Goal: Task Accomplishment & Management: Manage account settings

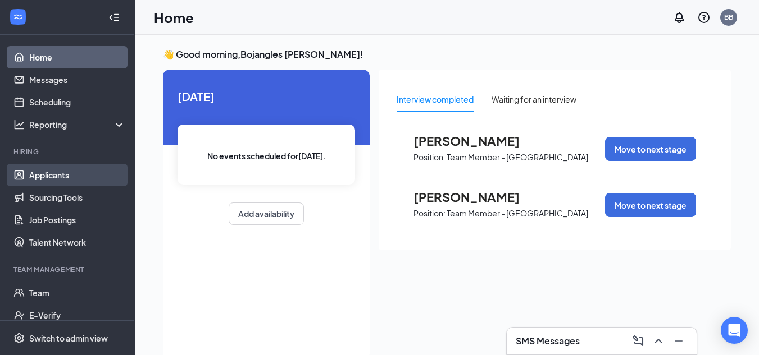
click at [61, 176] on link "Applicants" at bounding box center [77, 175] width 96 height 22
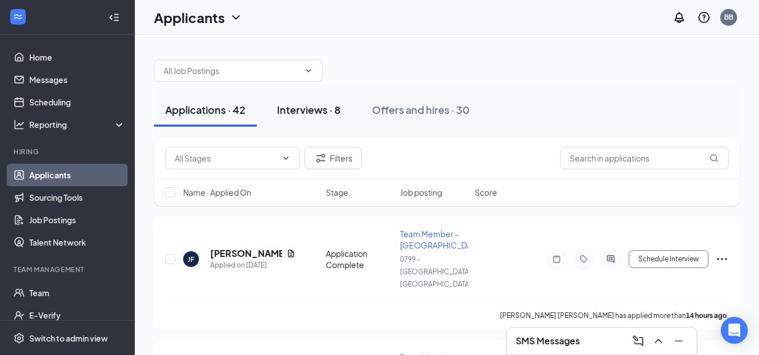
click at [310, 107] on div "Interviews · 8" at bounding box center [308, 110] width 63 height 14
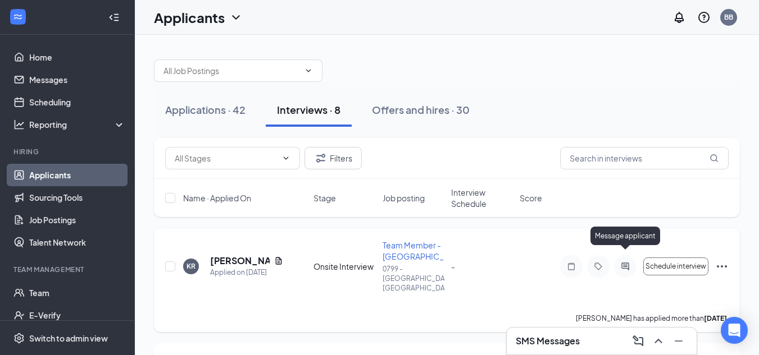
click at [624, 262] on icon "ActiveChat" at bounding box center [624, 266] width 13 height 9
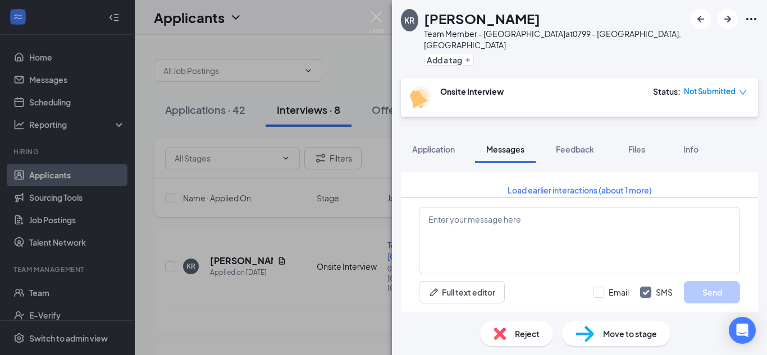
click at [738, 86] on div "Not Submitted" at bounding box center [715, 91] width 63 height 11
click at [712, 154] on span "Mark as no-show" at bounding box center [706, 151] width 62 height 12
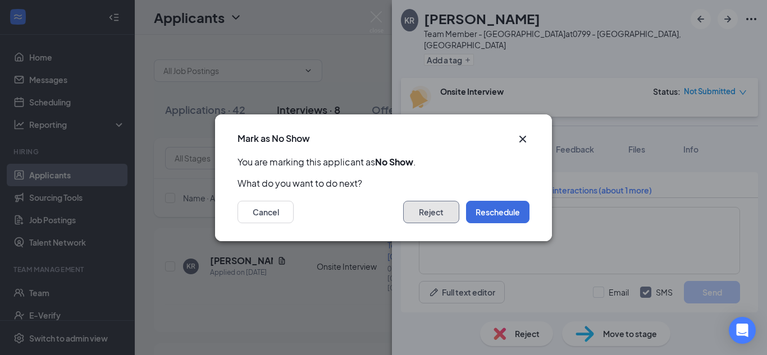
click at [430, 207] on button "Reject" at bounding box center [431, 212] width 56 height 22
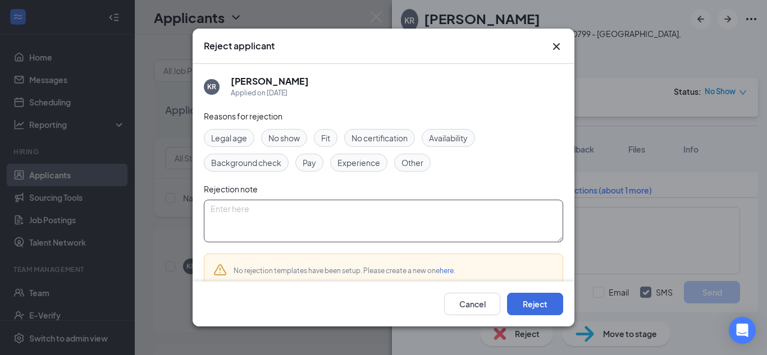
click at [349, 220] on textarea at bounding box center [383, 221] width 359 height 43
type textarea "No Show"
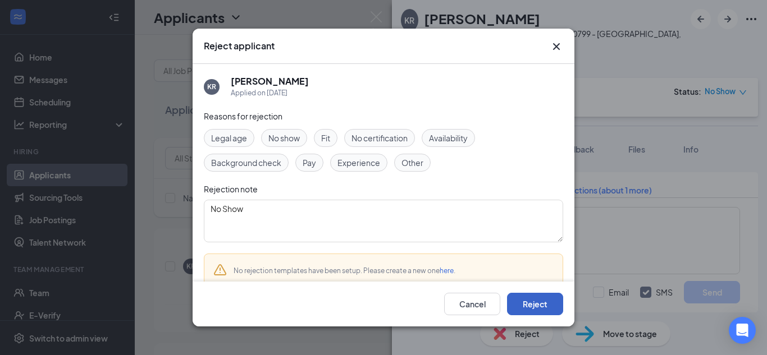
click at [534, 309] on button "Reject" at bounding box center [535, 304] width 56 height 22
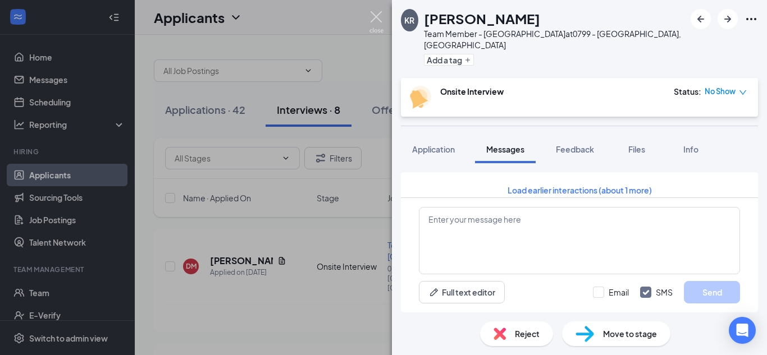
click at [377, 17] on img at bounding box center [377, 22] width 14 height 22
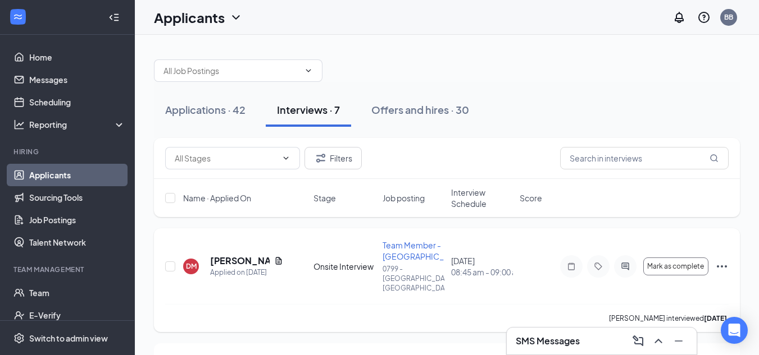
click at [720, 260] on icon "Ellipses" at bounding box center [721, 266] width 13 height 13
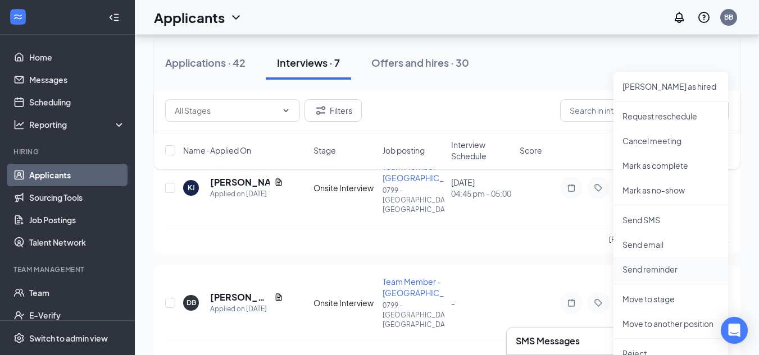
scroll to position [225, 0]
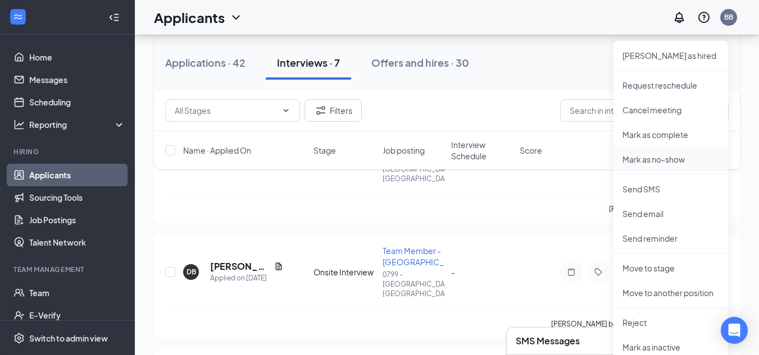
click at [656, 157] on p "Mark as no-show" at bounding box center [670, 159] width 97 height 11
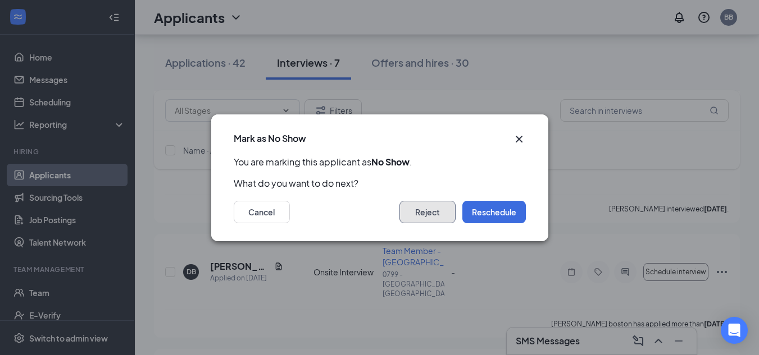
click at [429, 212] on button "Reject" at bounding box center [427, 212] width 56 height 22
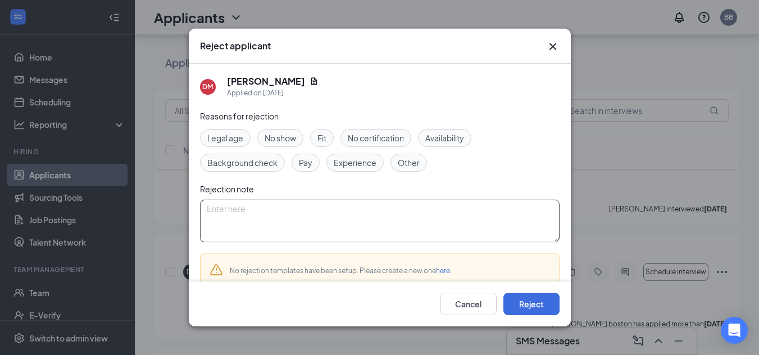
click at [341, 200] on textarea at bounding box center [379, 221] width 359 height 43
type textarea "No Show"
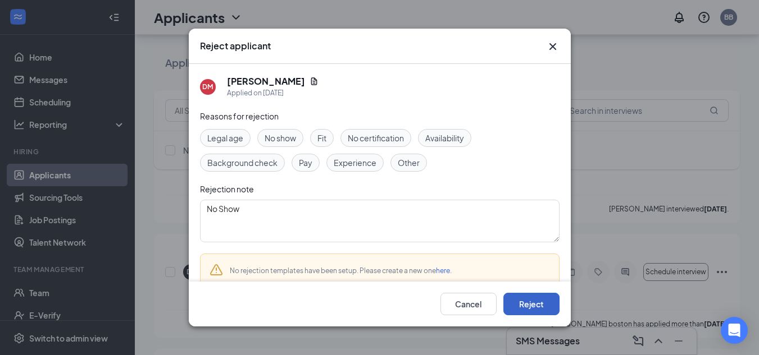
click at [532, 308] on button "Reject" at bounding box center [531, 304] width 56 height 22
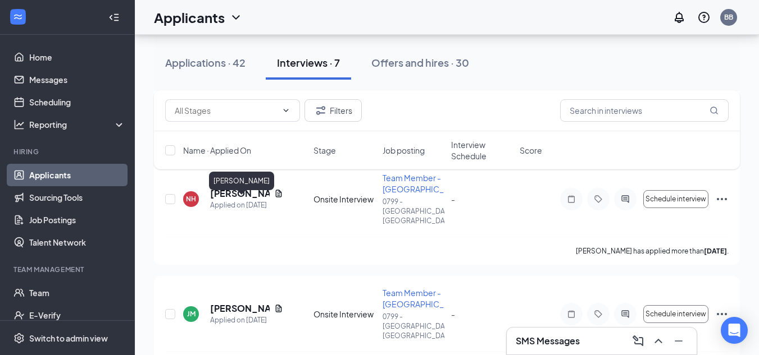
scroll to position [548, 0]
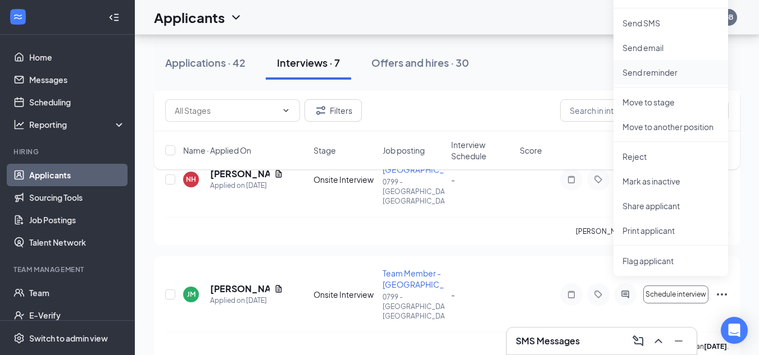
scroll to position [491, 0]
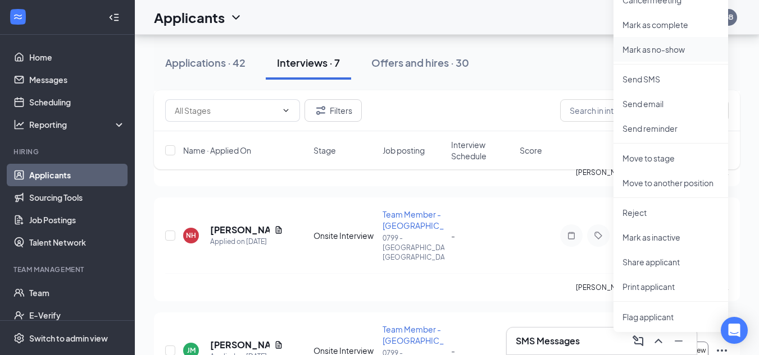
click at [652, 48] on p "Mark as no-show" at bounding box center [670, 49] width 97 height 11
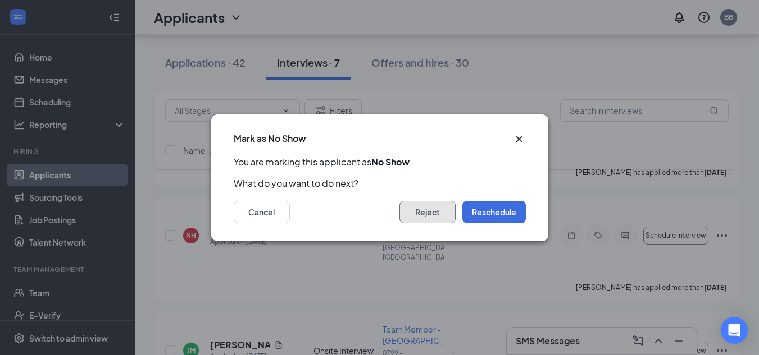
click at [442, 206] on button "Reject" at bounding box center [427, 212] width 56 height 22
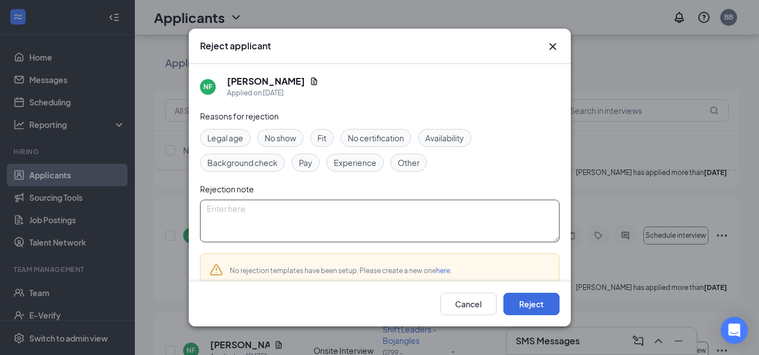
scroll to position [452, 0]
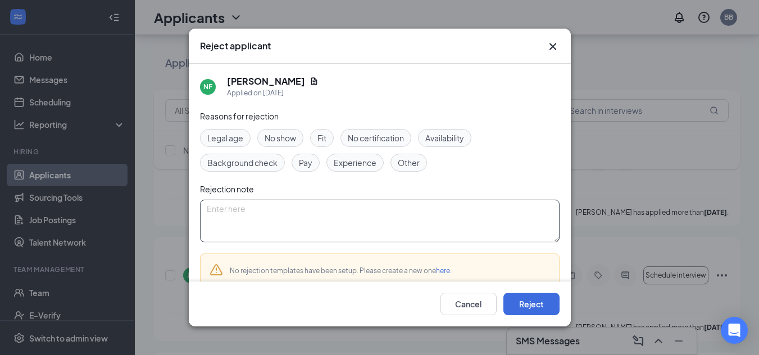
click at [296, 215] on textarea at bounding box center [379, 221] width 359 height 43
type textarea "N"
type textarea "No Show"
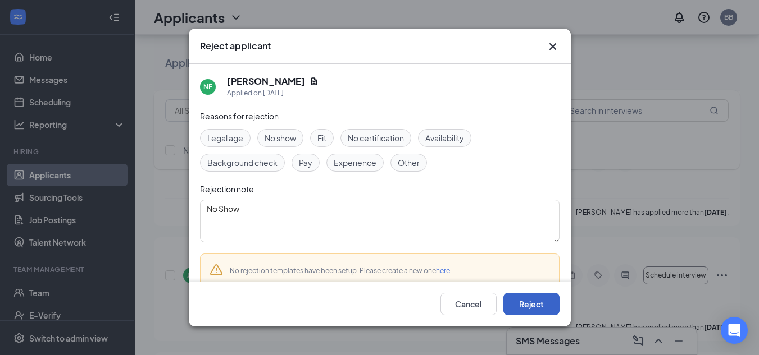
click at [520, 303] on button "Reject" at bounding box center [531, 304] width 56 height 22
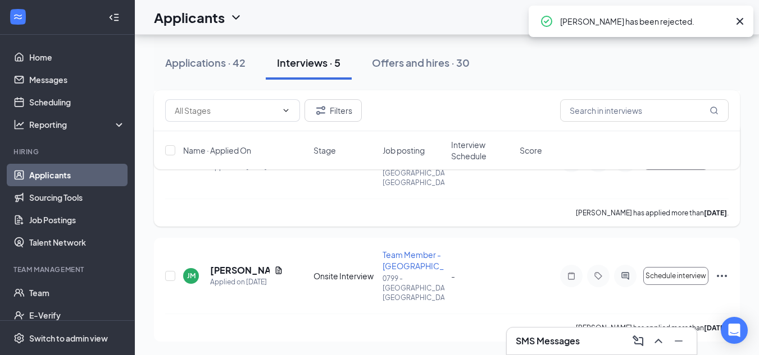
scroll to position [355, 0]
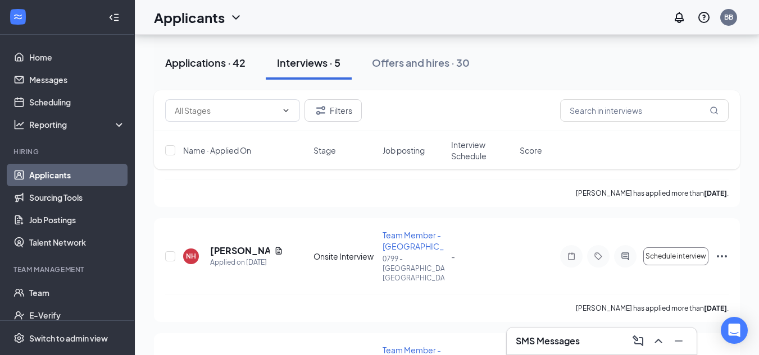
click at [210, 65] on div "Applications · 42" at bounding box center [205, 63] width 80 height 14
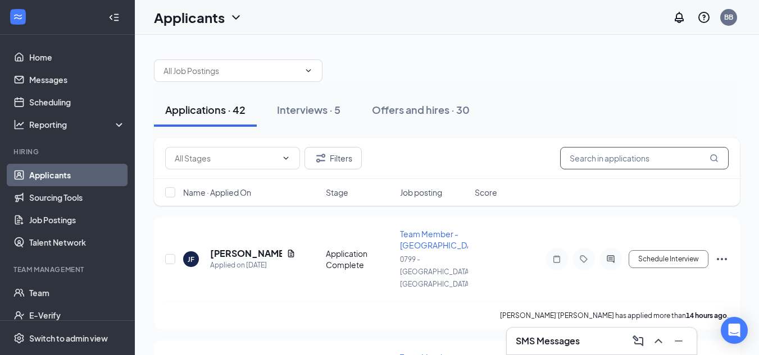
click at [654, 163] on input "text" at bounding box center [644, 158] width 168 height 22
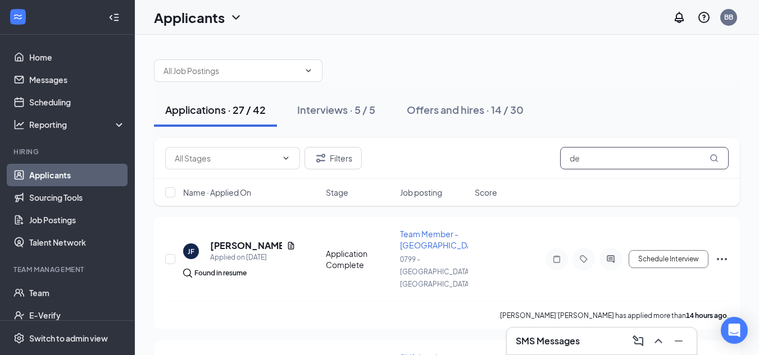
type input "d"
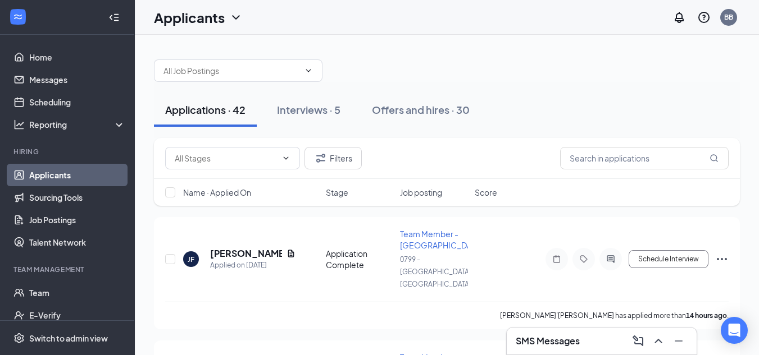
click at [231, 115] on div "Applications · 42" at bounding box center [205, 110] width 80 height 14
click at [665, 250] on button "Schedule Interview" at bounding box center [668, 259] width 80 height 18
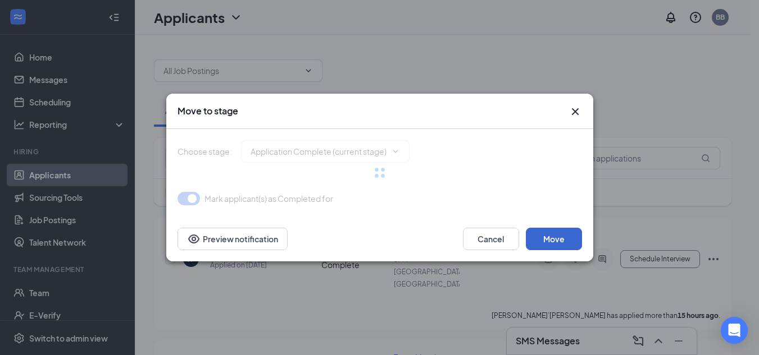
type input "Onsite Interview (next stage)"
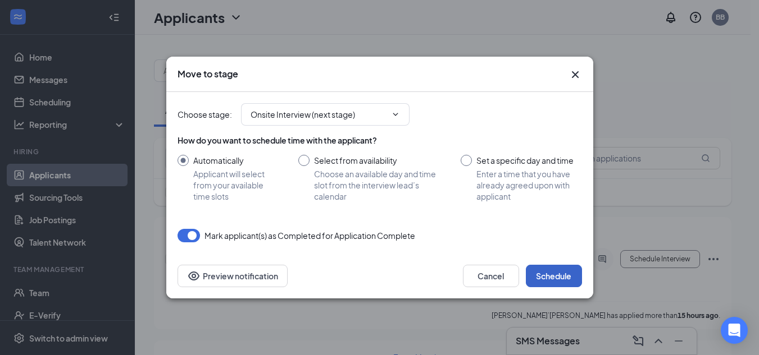
click at [554, 273] on button "Schedule" at bounding box center [554, 276] width 56 height 22
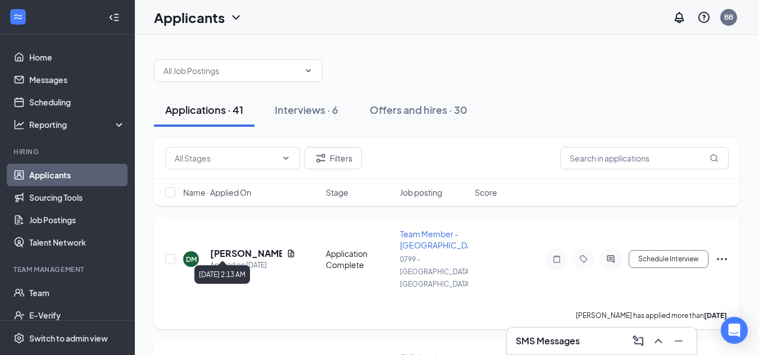
click at [233, 260] on div "Applied on [DATE]" at bounding box center [252, 265] width 85 height 11
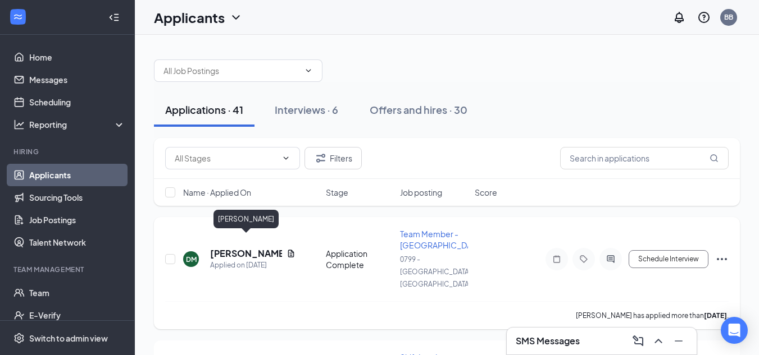
click at [241, 248] on h5 "[PERSON_NAME]" at bounding box center [246, 254] width 72 height 12
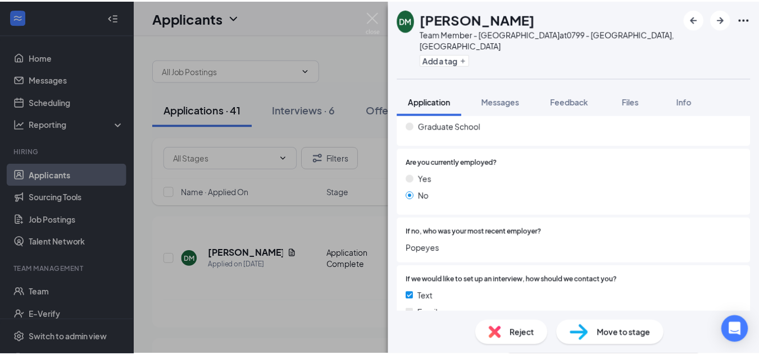
scroll to position [786, 0]
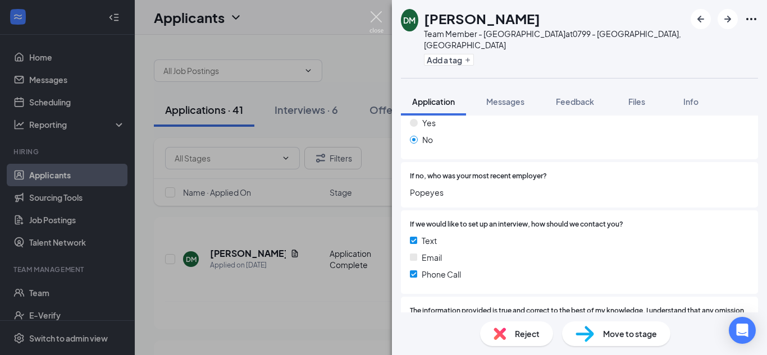
click at [376, 19] on img at bounding box center [377, 22] width 14 height 22
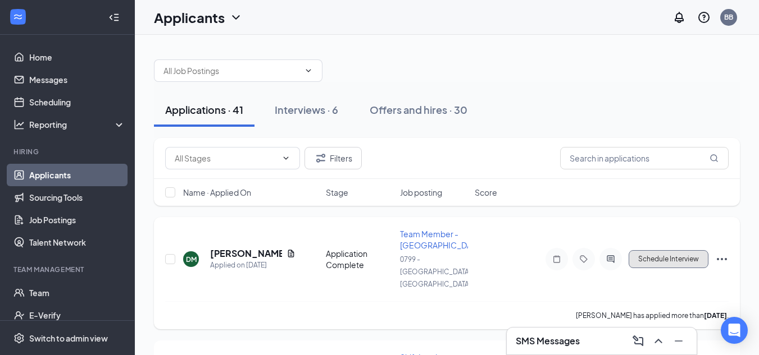
click at [669, 250] on button "Schedule Interview" at bounding box center [668, 259] width 80 height 18
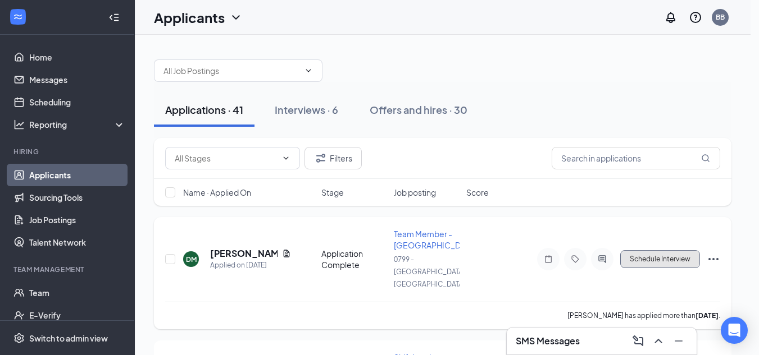
type input "Onsite Interview (next stage)"
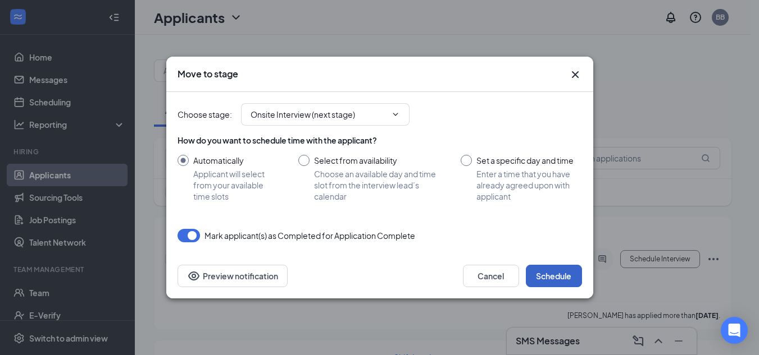
click at [545, 276] on button "Schedule" at bounding box center [554, 276] width 56 height 22
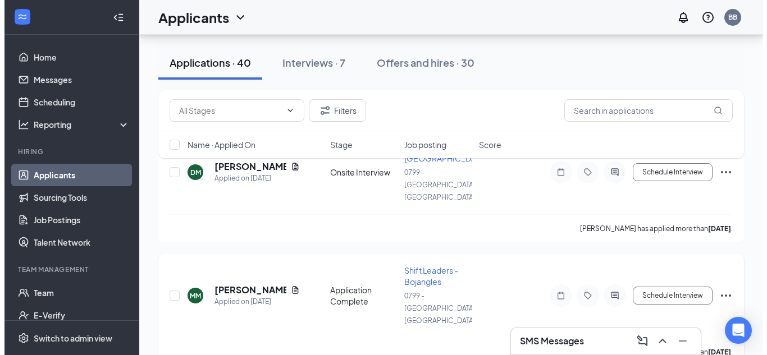
scroll to position [112, 0]
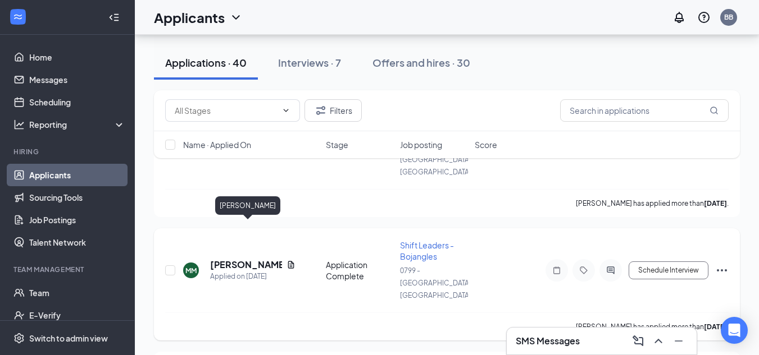
click at [234, 259] on h5 "[PERSON_NAME]" at bounding box center [246, 265] width 72 height 12
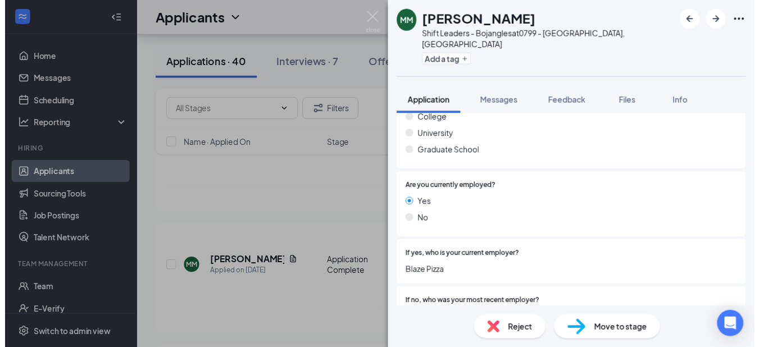
scroll to position [730, 0]
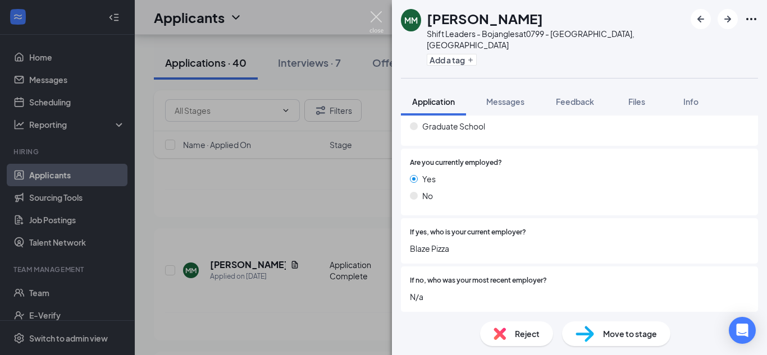
click at [374, 19] on img at bounding box center [377, 22] width 14 height 22
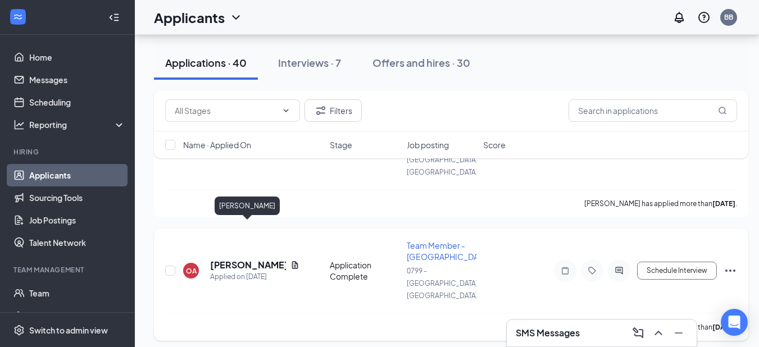
click at [237, 259] on h5 "[PERSON_NAME]" at bounding box center [248, 265] width 76 height 12
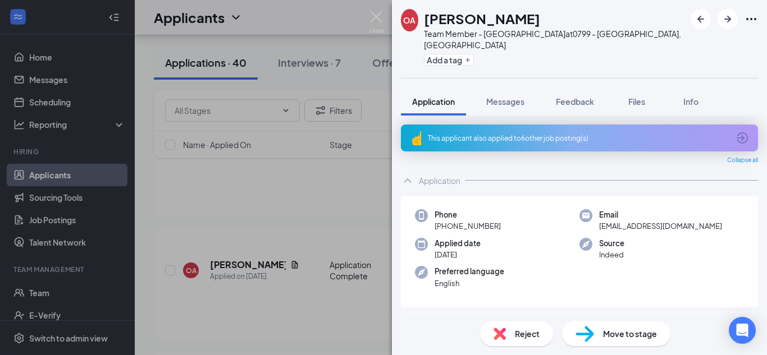
click at [710, 134] on div "This applicant also applied to 6 other job posting(s)" at bounding box center [578, 139] width 301 height 10
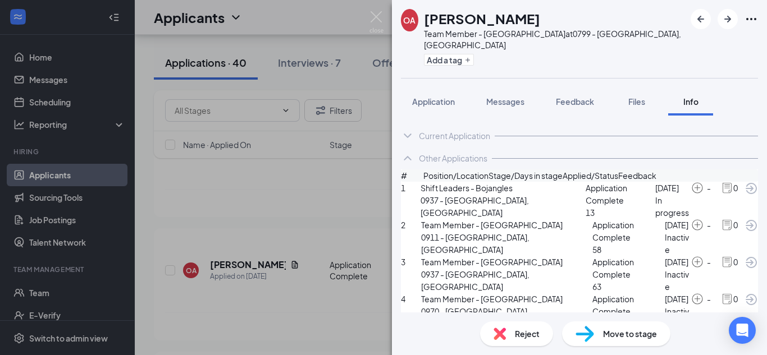
click at [369, 20] on div "OA [PERSON_NAME] Team Member - Bojangles at 0799 - [GEOGRAPHIC_DATA], [GEOGRAPH…" at bounding box center [383, 177] width 767 height 355
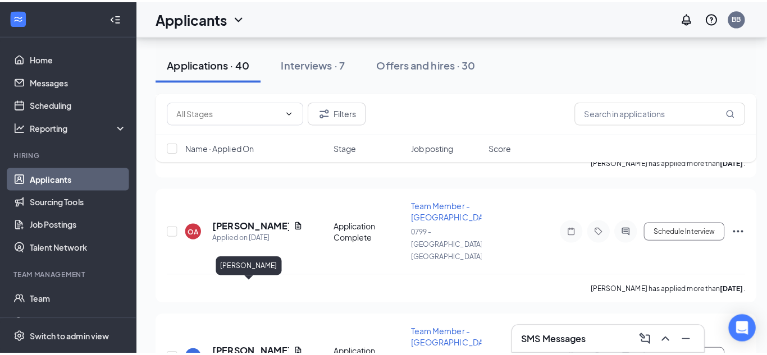
scroll to position [225, 0]
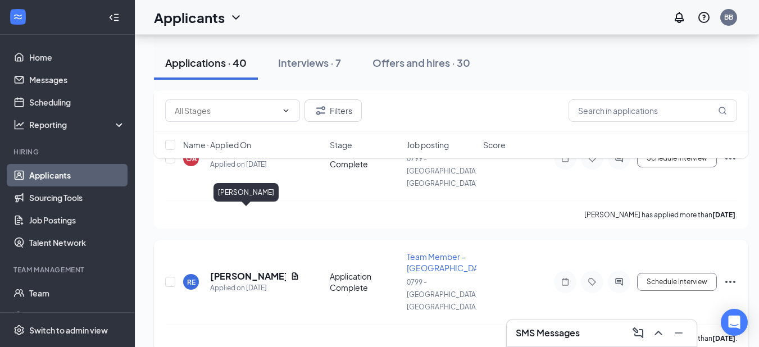
click at [236, 270] on h5 "[PERSON_NAME]" at bounding box center [248, 276] width 76 height 12
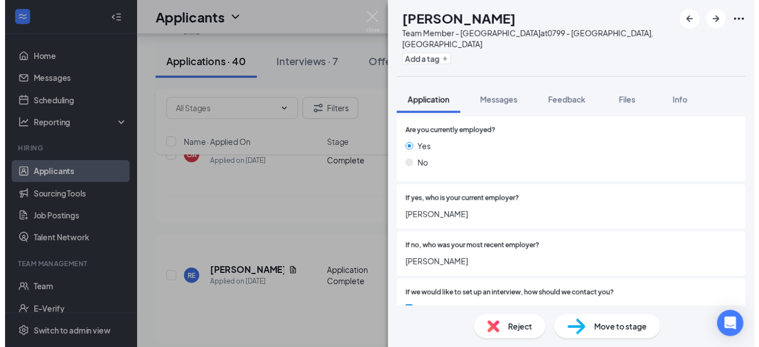
scroll to position [786, 0]
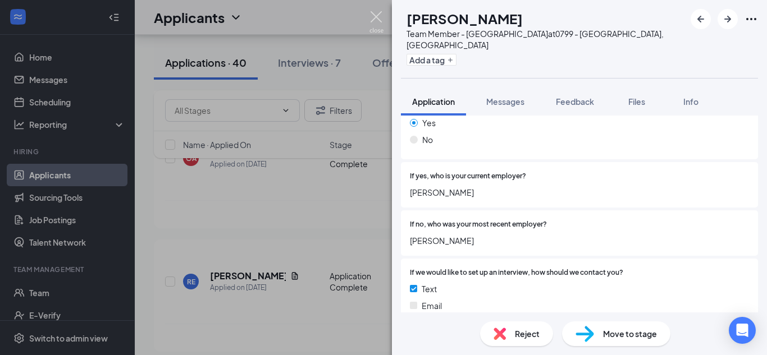
click at [374, 16] on img at bounding box center [377, 22] width 14 height 22
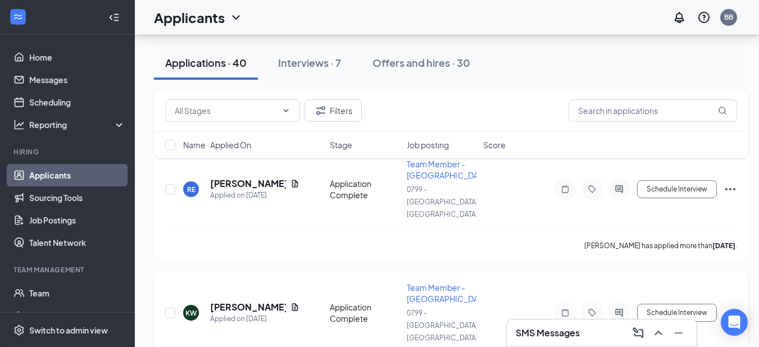
scroll to position [337, 0]
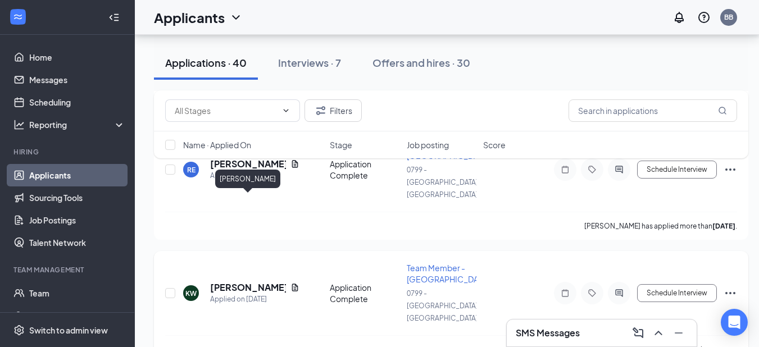
click at [245, 281] on h5 "[PERSON_NAME]" at bounding box center [248, 287] width 76 height 12
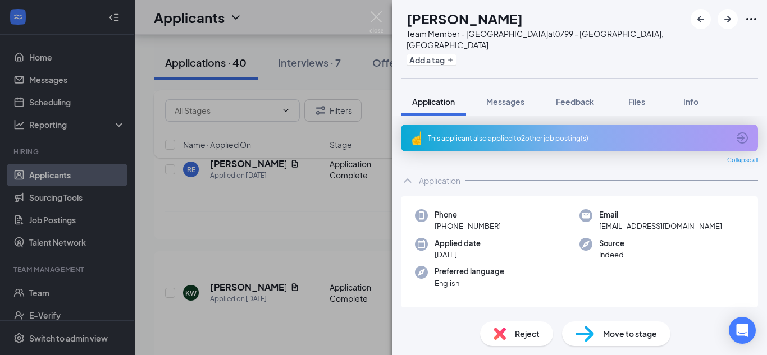
click at [737, 125] on div "This applicant also applied to 2 other job posting(s)" at bounding box center [579, 138] width 357 height 27
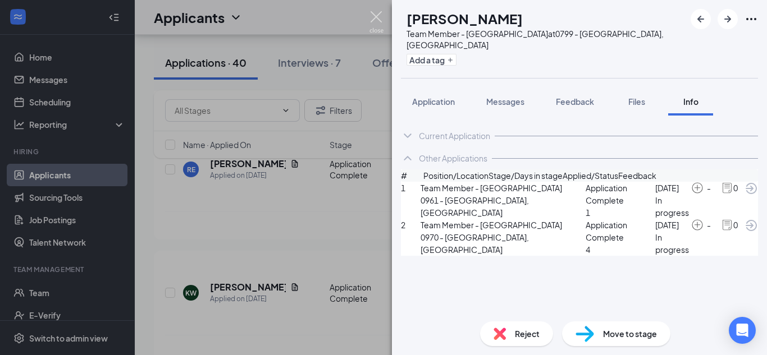
click at [374, 22] on img at bounding box center [377, 22] width 14 height 22
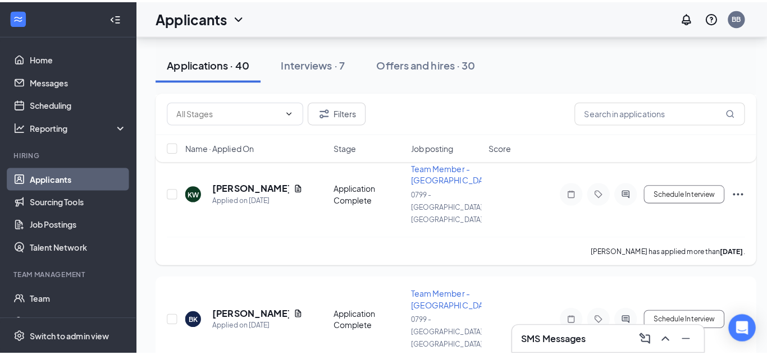
scroll to position [449, 0]
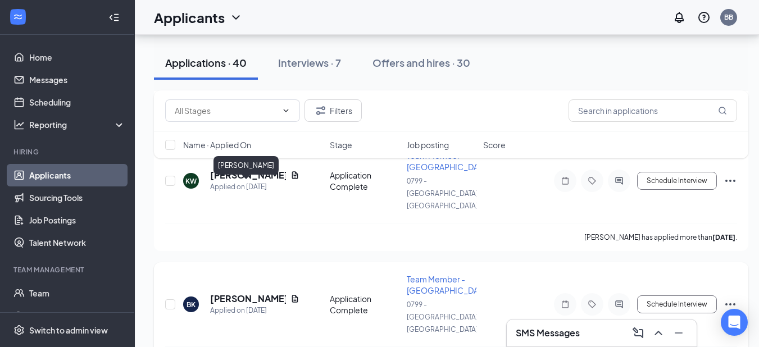
click at [248, 293] on h5 "[PERSON_NAME]" at bounding box center [248, 299] width 76 height 12
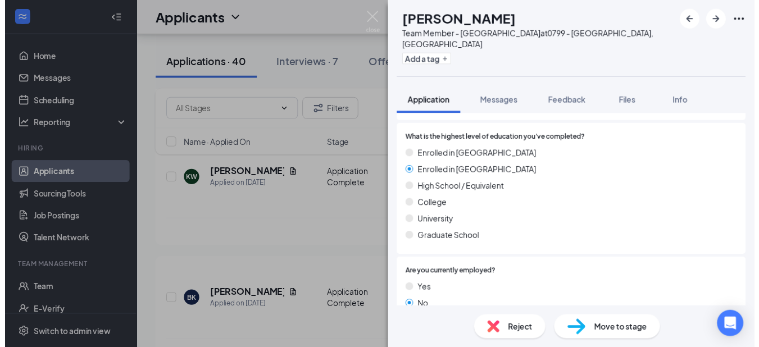
scroll to position [618, 0]
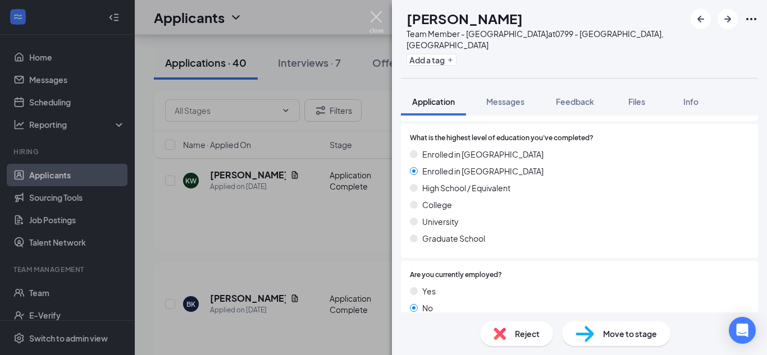
click at [371, 21] on img at bounding box center [377, 22] width 14 height 22
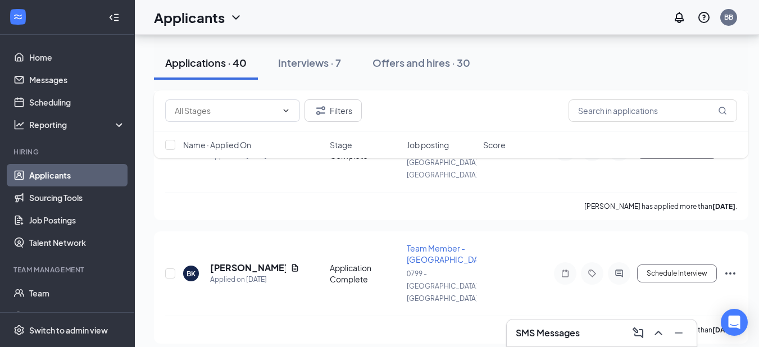
scroll to position [505, 0]
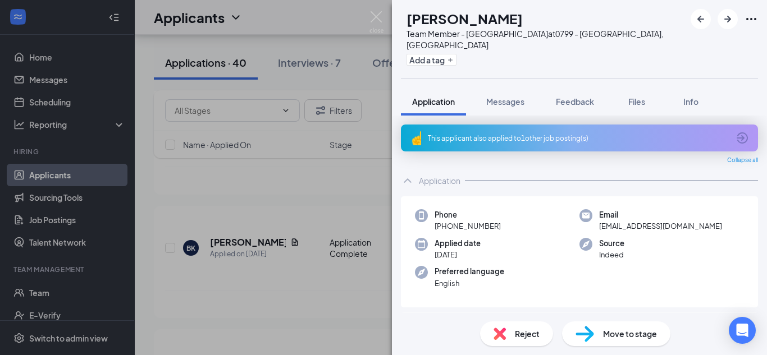
click at [737, 133] on icon "ArrowCircle" at bounding box center [742, 138] width 11 height 11
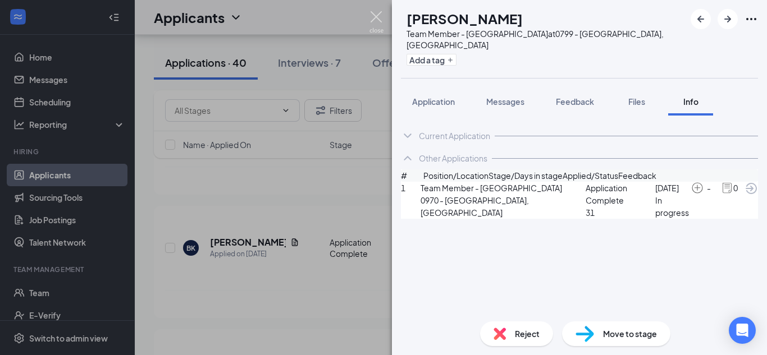
click at [382, 16] on img at bounding box center [377, 22] width 14 height 22
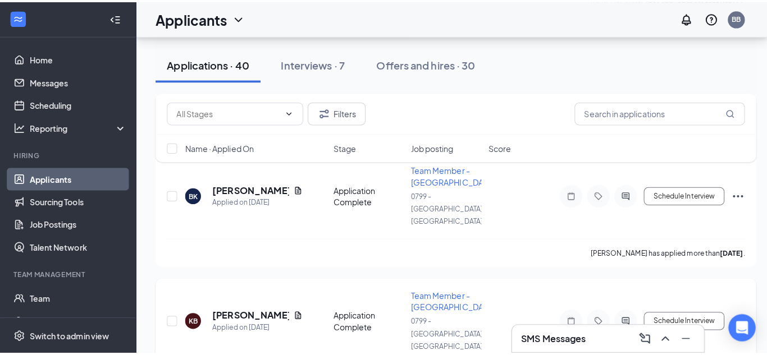
scroll to position [618, 0]
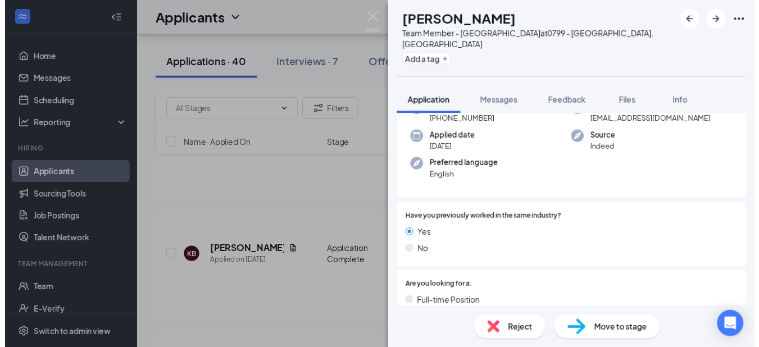
scroll to position [56, 0]
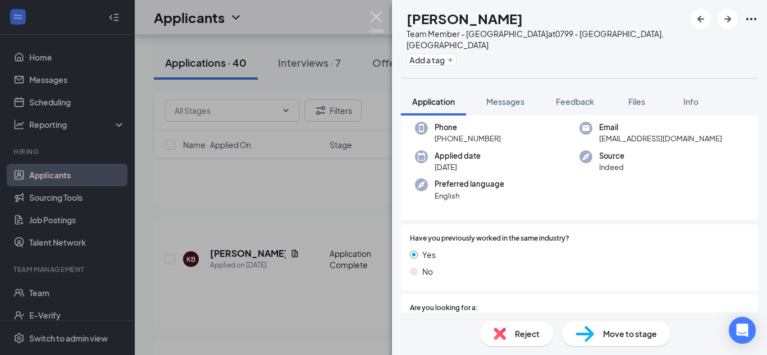
click at [377, 12] on img at bounding box center [377, 22] width 14 height 22
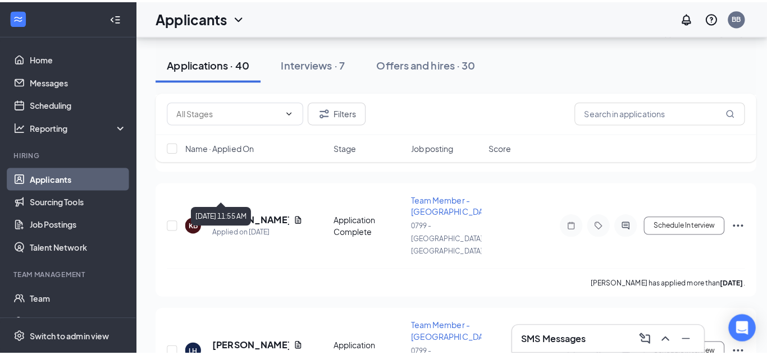
scroll to position [674, 0]
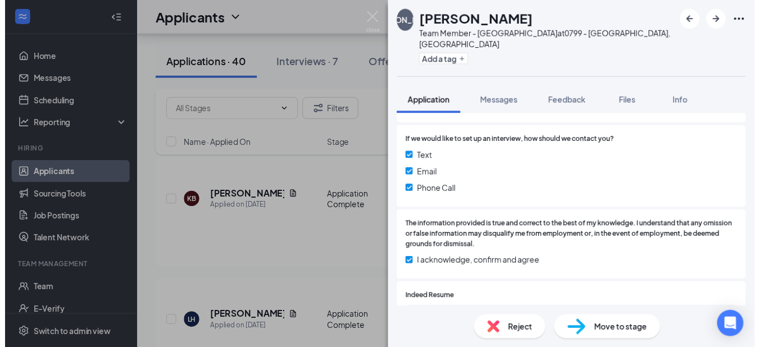
scroll to position [899, 0]
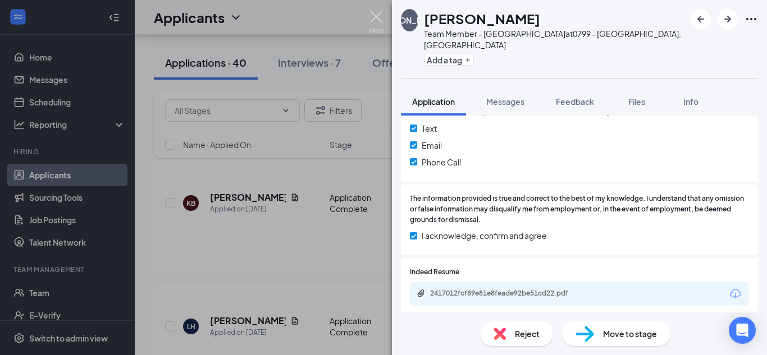
click at [377, 21] on img at bounding box center [377, 22] width 14 height 22
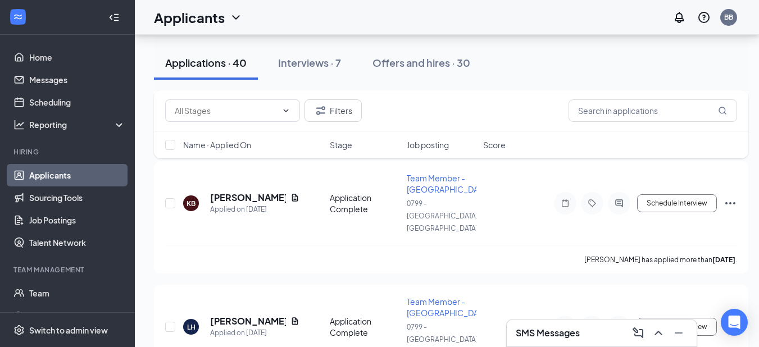
type input "Onsite Interview (next stage)"
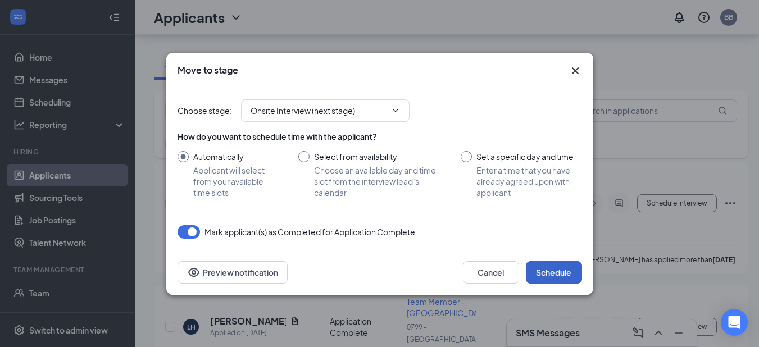
click at [544, 266] on button "Schedule" at bounding box center [554, 272] width 56 height 22
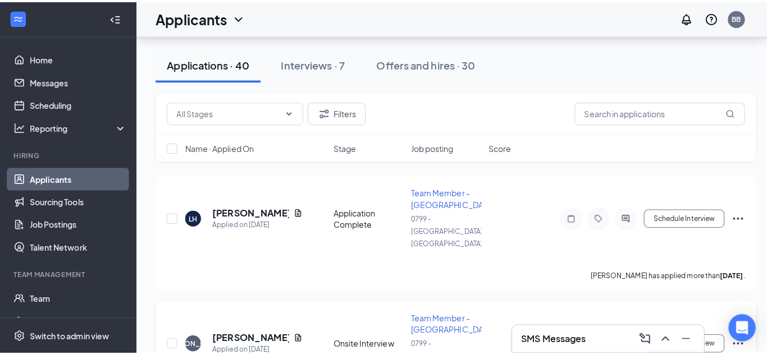
scroll to position [842, 0]
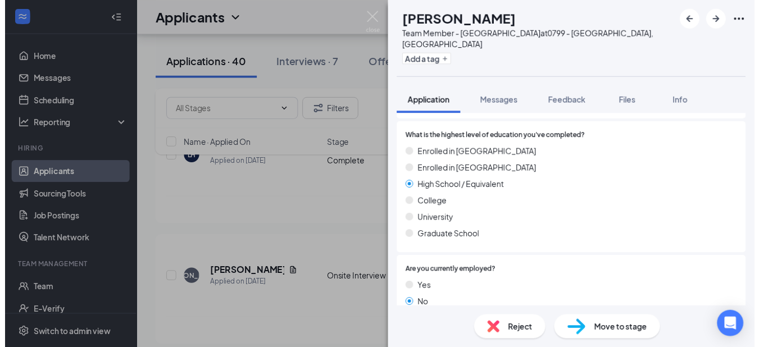
scroll to position [730, 0]
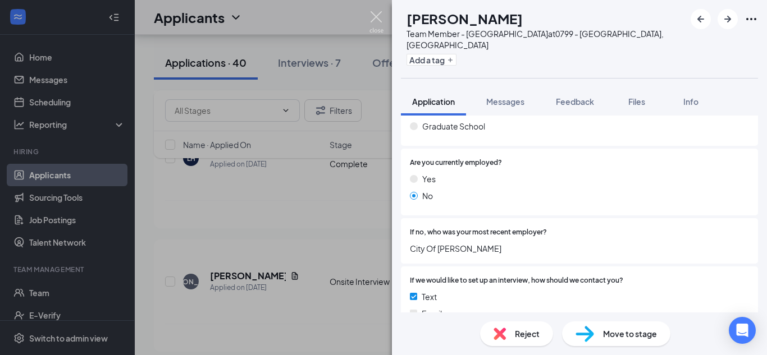
click at [380, 16] on img at bounding box center [377, 22] width 14 height 22
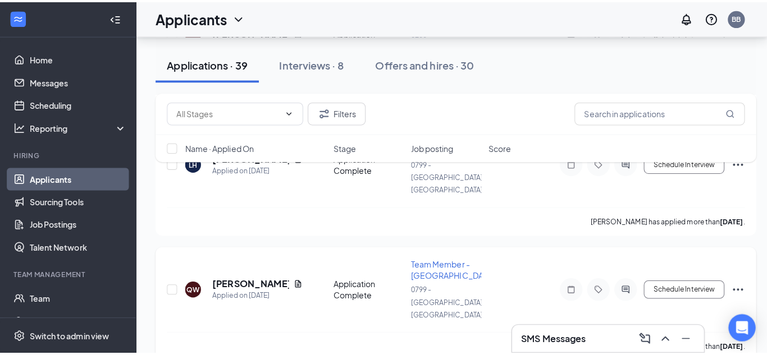
scroll to position [842, 0]
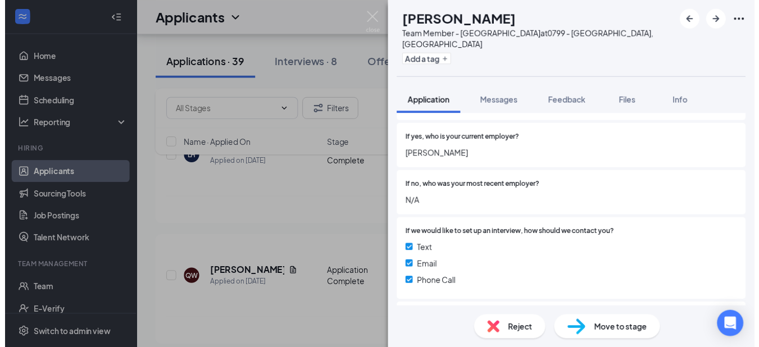
scroll to position [842, 0]
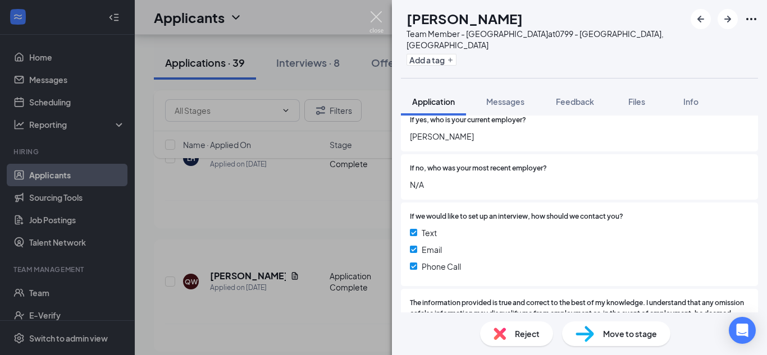
click at [376, 17] on img at bounding box center [377, 22] width 14 height 22
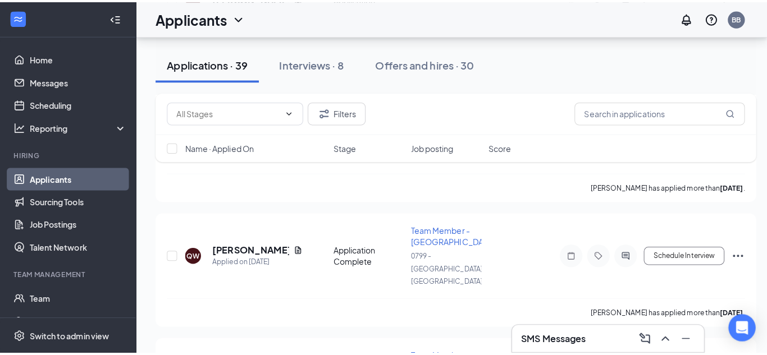
scroll to position [899, 0]
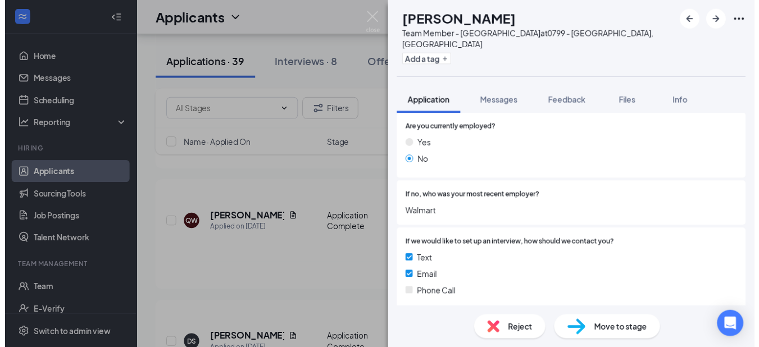
scroll to position [786, 0]
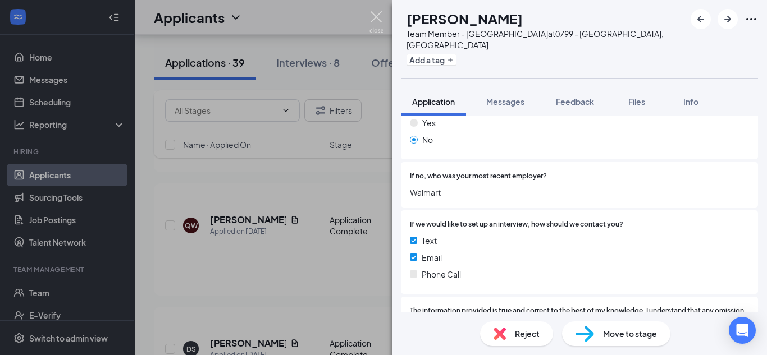
click at [378, 16] on img at bounding box center [377, 22] width 14 height 22
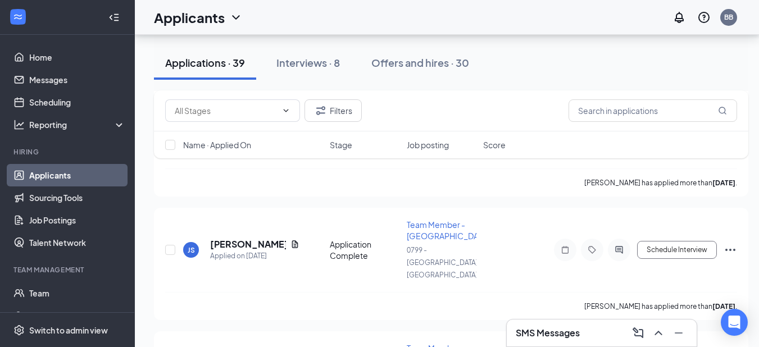
scroll to position [1123, 0]
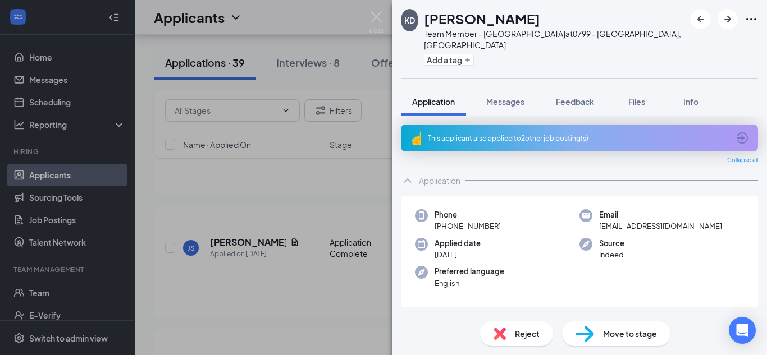
click at [723, 125] on div "This applicant also applied to 2 other job posting(s)" at bounding box center [579, 138] width 357 height 27
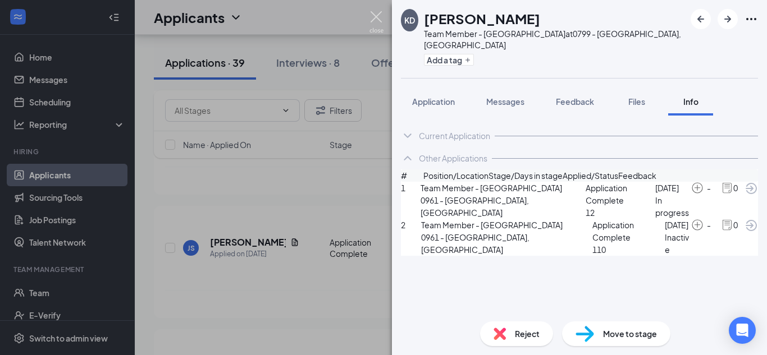
click at [371, 11] on img at bounding box center [377, 22] width 14 height 22
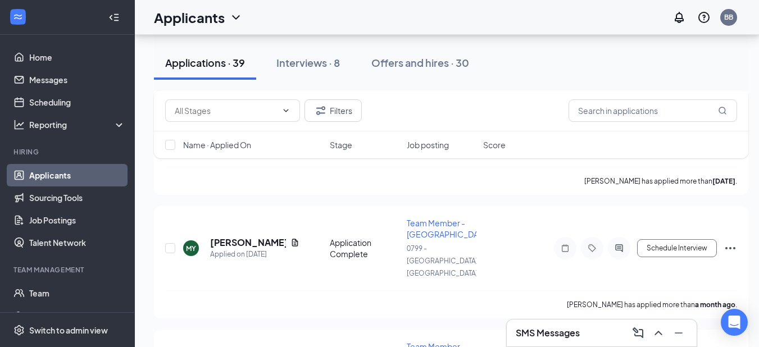
scroll to position [2415, 0]
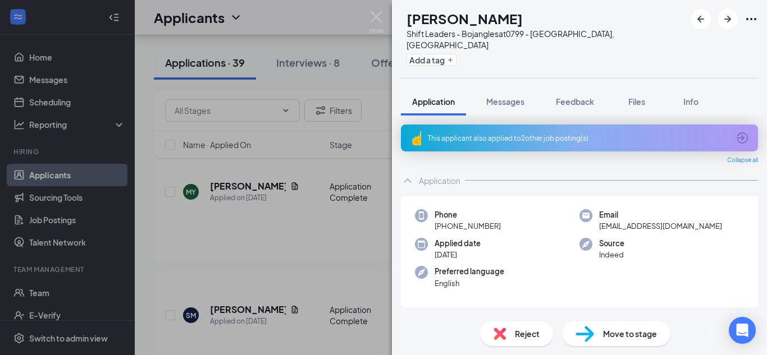
click at [737, 133] on icon "ArrowCircle" at bounding box center [742, 138] width 11 height 11
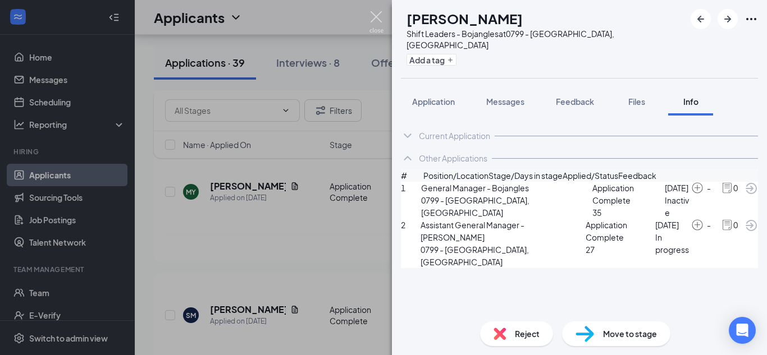
click at [381, 16] on img at bounding box center [377, 22] width 14 height 22
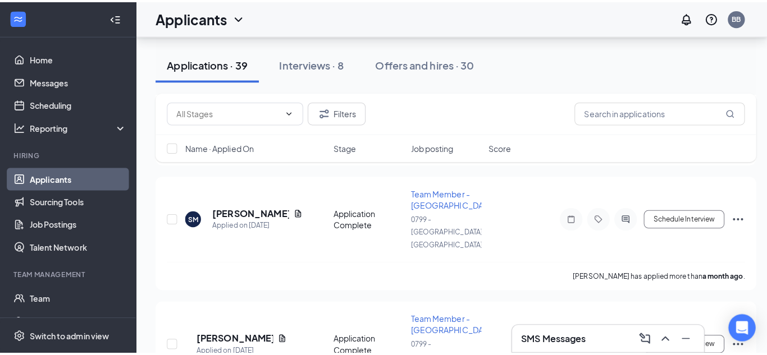
scroll to position [2527, 0]
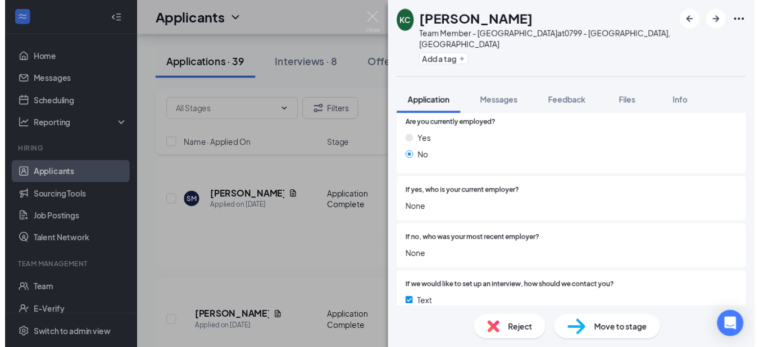
scroll to position [842, 0]
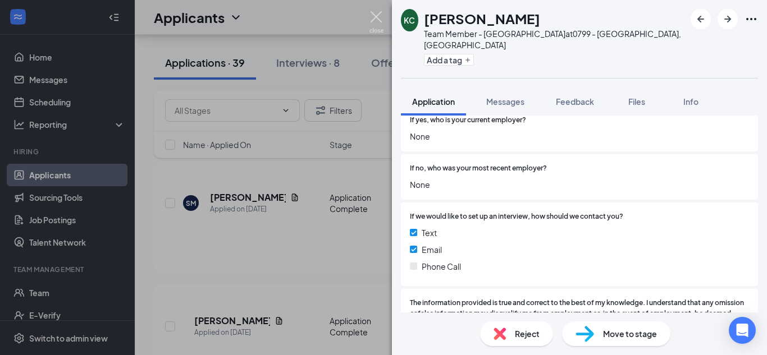
click at [377, 19] on img at bounding box center [377, 22] width 14 height 22
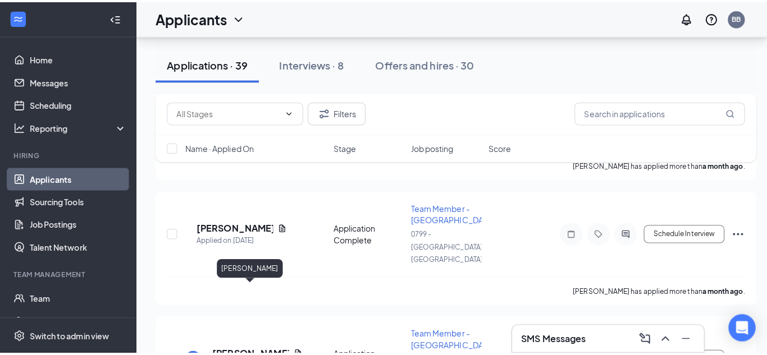
scroll to position [2640, 0]
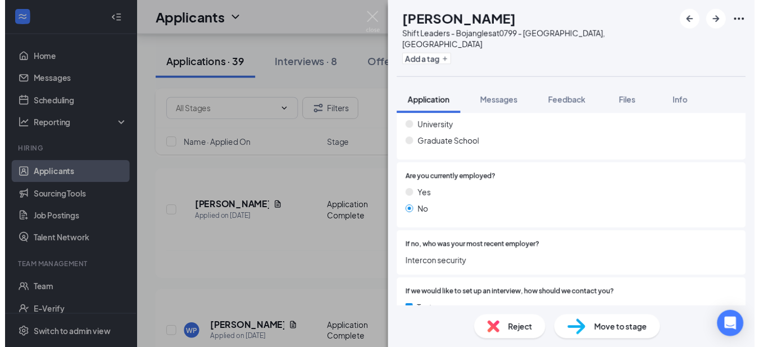
scroll to position [730, 0]
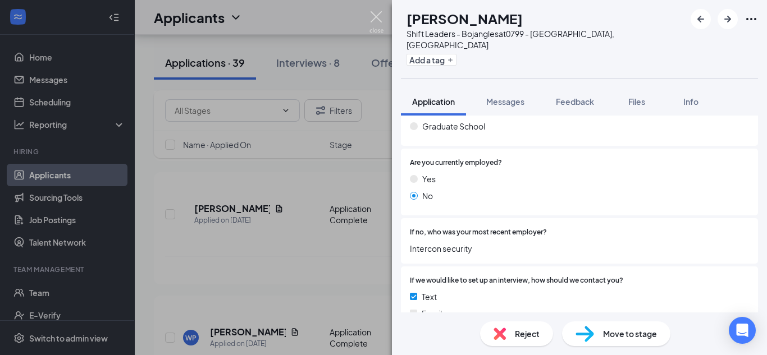
click at [376, 17] on img at bounding box center [377, 22] width 14 height 22
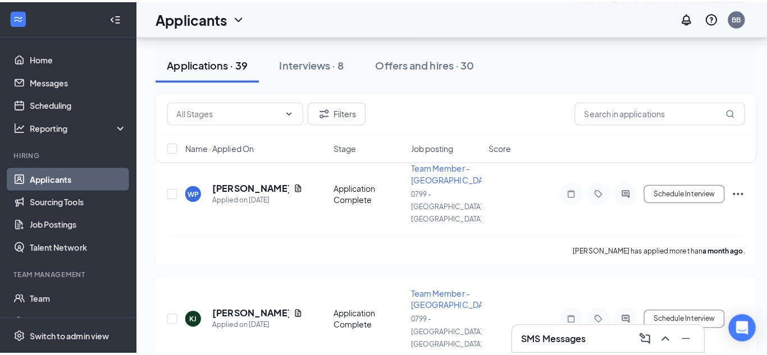
scroll to position [2808, 0]
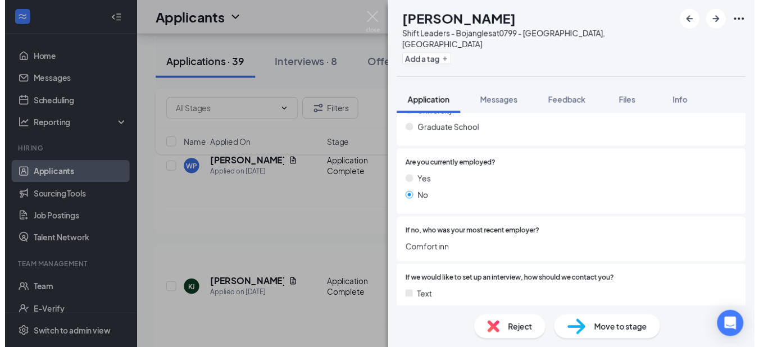
scroll to position [730, 0]
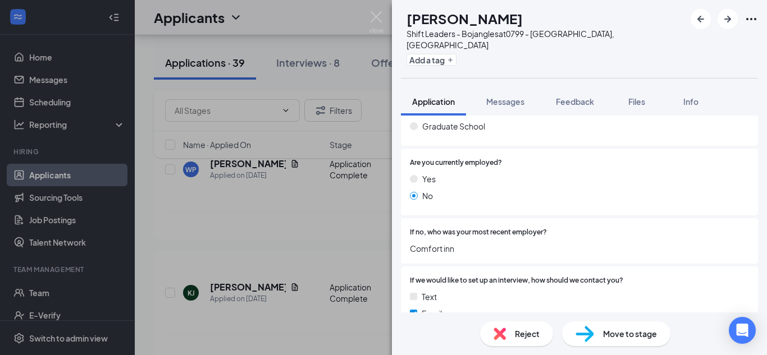
click at [384, 15] on div "JS [PERSON_NAME] Shift Leaders - Bojangles at 0799 - [GEOGRAPHIC_DATA], [GEOGRA…" at bounding box center [383, 177] width 767 height 355
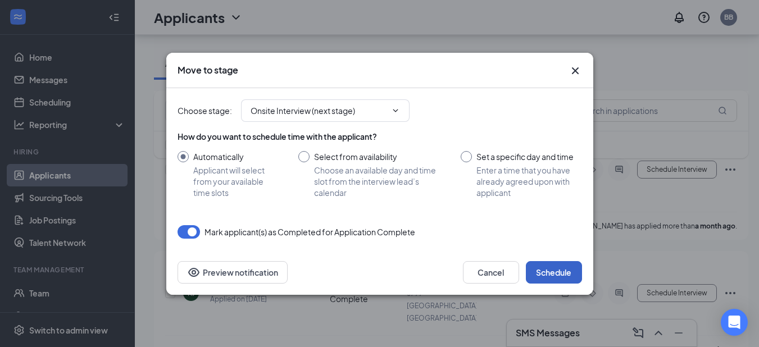
click at [553, 273] on button "Schedule" at bounding box center [554, 272] width 56 height 22
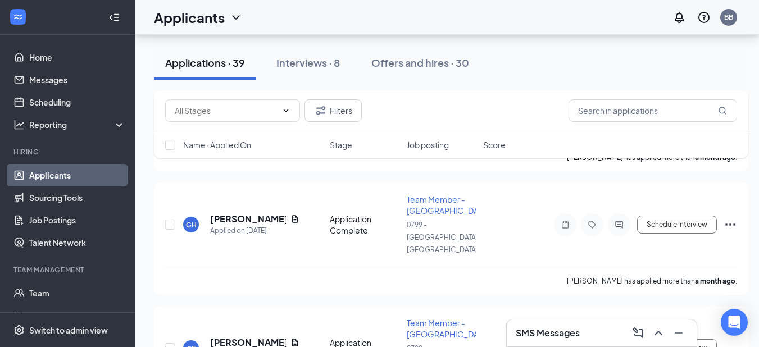
scroll to position [3628, 0]
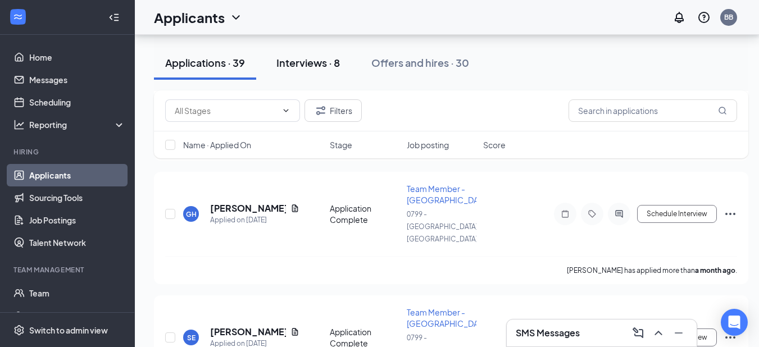
click at [318, 62] on div "Interviews · 8" at bounding box center [307, 63] width 63 height 14
